Goal: Task Accomplishment & Management: Manage account settings

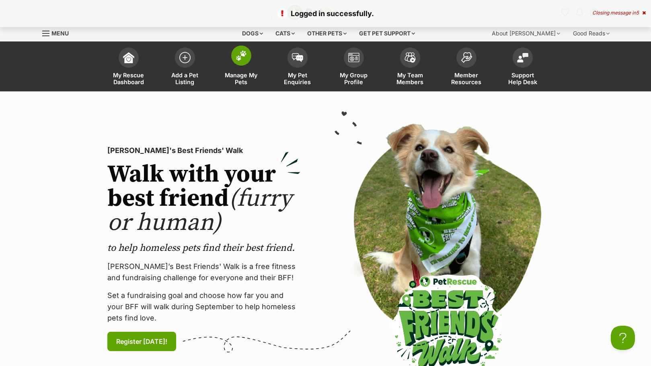
click at [244, 56] on img at bounding box center [241, 55] width 11 height 10
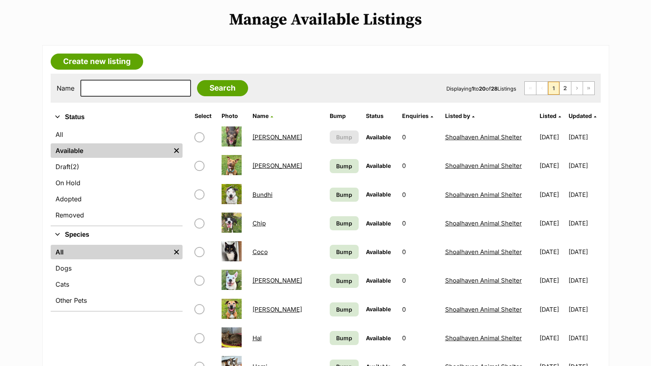
scroll to position [80, 0]
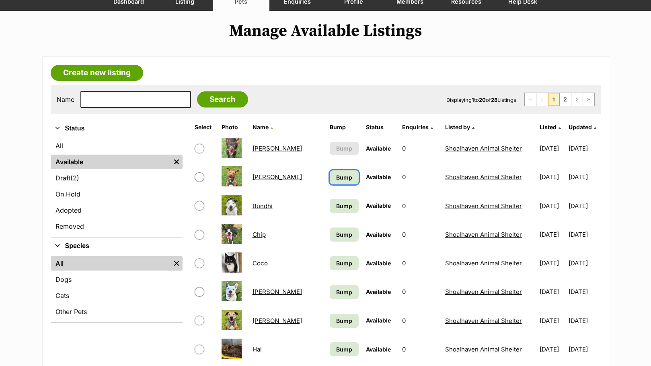
click at [330, 172] on link "Bump" at bounding box center [344, 177] width 29 height 14
click at [336, 206] on span "Bump" at bounding box center [344, 206] width 16 height 8
click at [330, 240] on link "Bump" at bounding box center [344, 234] width 29 height 14
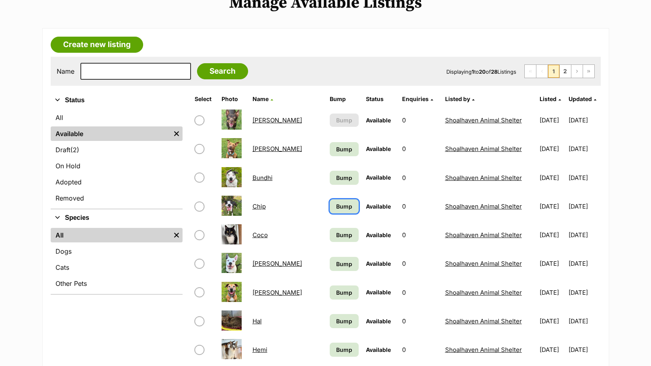
scroll to position [121, 0]
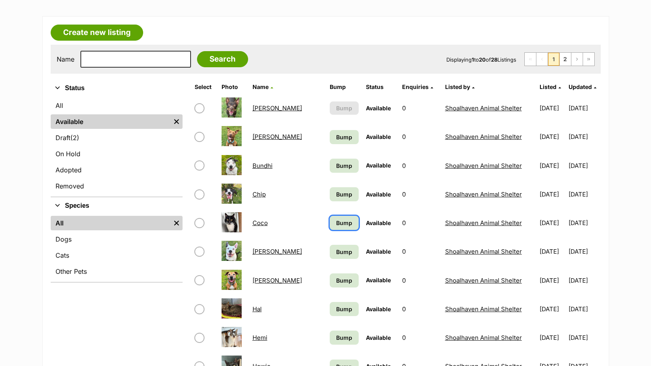
click at [336, 220] on span "Bump" at bounding box center [344, 222] width 16 height 8
click at [336, 247] on span "Bump" at bounding box center [344, 251] width 16 height 8
click at [330, 285] on link "Bump" at bounding box center [344, 280] width 29 height 14
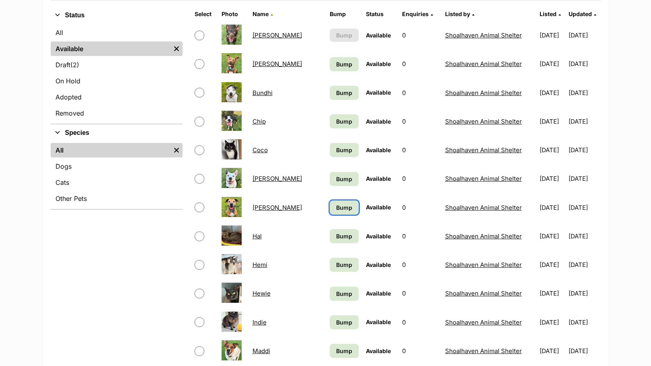
scroll to position [201, 0]
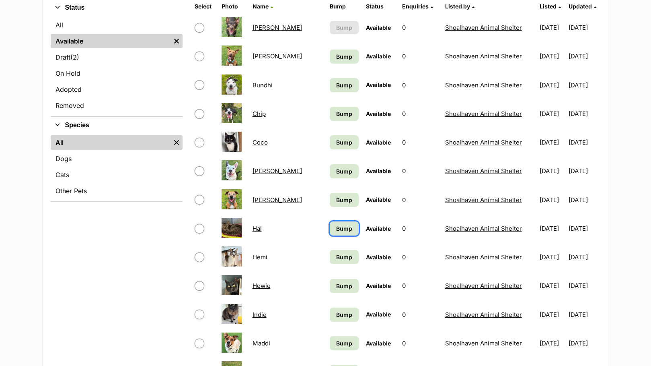
click at [336, 233] on span "Bump" at bounding box center [344, 228] width 16 height 8
click at [336, 256] on span "Bump" at bounding box center [344, 257] width 16 height 8
click at [336, 282] on span "Bump" at bounding box center [344, 286] width 16 height 8
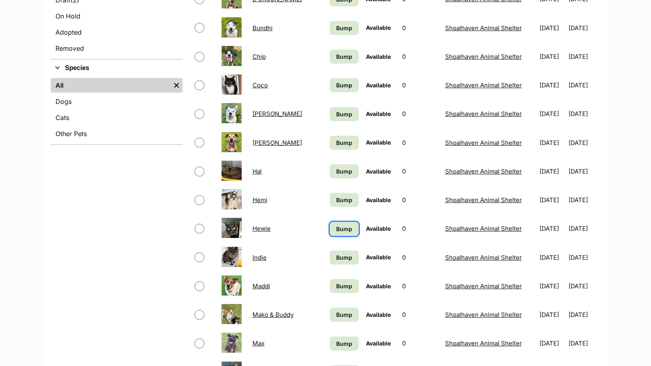
scroll to position [282, 0]
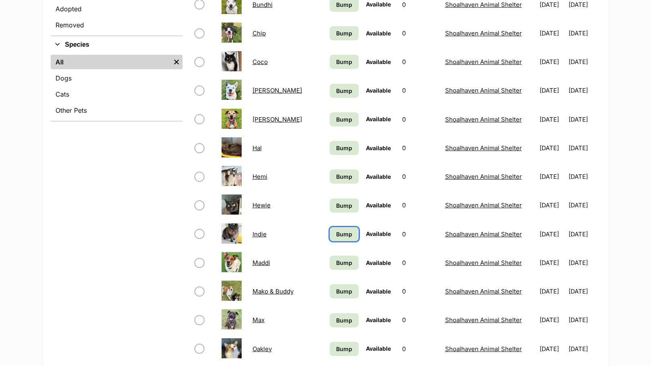
click at [336, 235] on span "Bump" at bounding box center [344, 234] width 16 height 8
drag, startPoint x: 322, startPoint y: 257, endPoint x: 319, endPoint y: 265, distance: 8.3
click at [330, 257] on link "Bump" at bounding box center [344, 262] width 29 height 14
click at [336, 292] on span "Bump" at bounding box center [344, 291] width 16 height 8
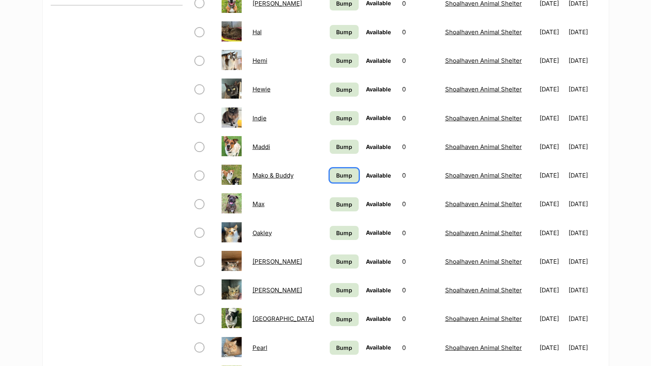
scroll to position [402, 0]
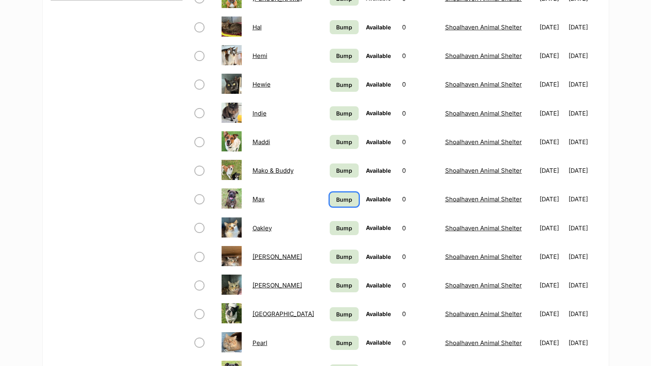
click at [330, 193] on link "Bump" at bounding box center [344, 199] width 29 height 14
drag, startPoint x: 319, startPoint y: 231, endPoint x: 319, endPoint y: 240, distance: 9.3
click at [336, 231] on span "Bump" at bounding box center [344, 228] width 16 height 8
click at [336, 255] on span "Bump" at bounding box center [344, 256] width 16 height 8
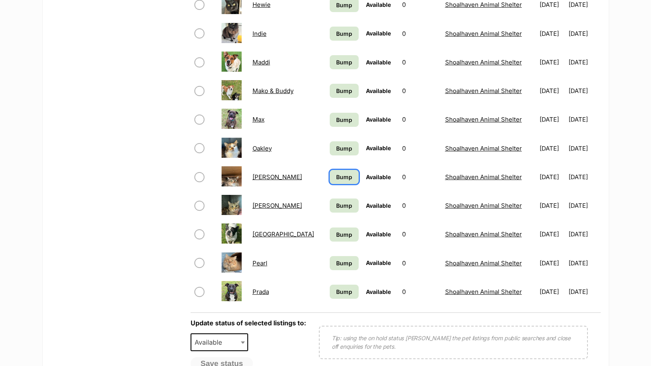
scroll to position [483, 0]
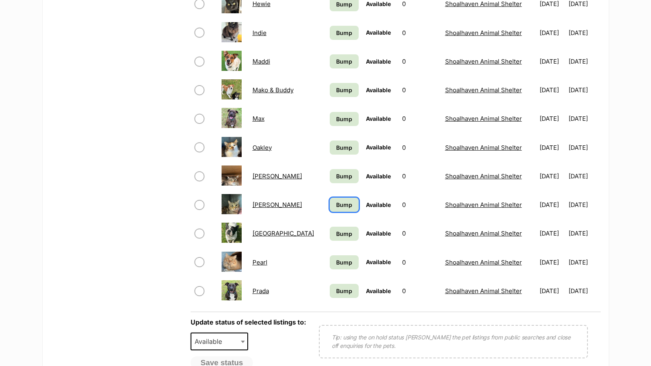
click at [336, 206] on span "Bump" at bounding box center [344, 204] width 16 height 8
click at [336, 233] on span "Bump" at bounding box center [344, 233] width 16 height 8
click at [330, 260] on link "Bump" at bounding box center [344, 262] width 29 height 14
click at [336, 286] on span "Bump" at bounding box center [344, 290] width 16 height 8
